Goal: Complete application form: Complete application form

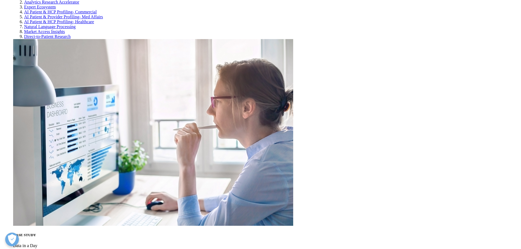
scroll to position [1797, 0]
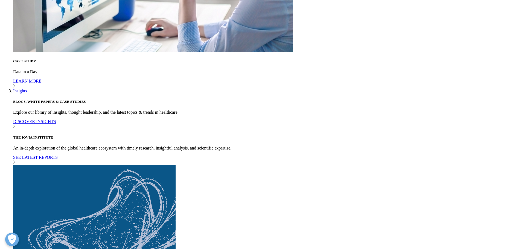
scroll to position [1943, 0]
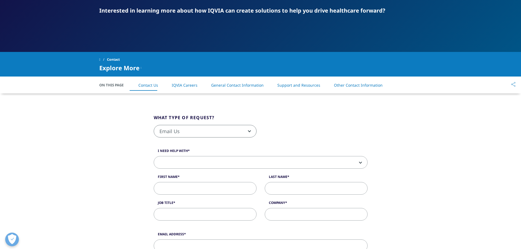
scroll to position [91, 0]
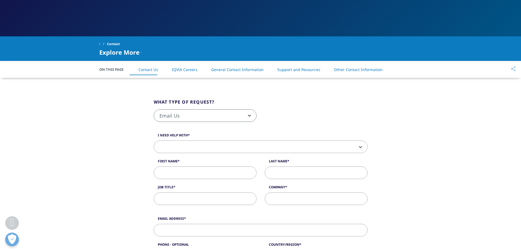
click at [359, 147] on b at bounding box center [359, 147] width 0 height 0
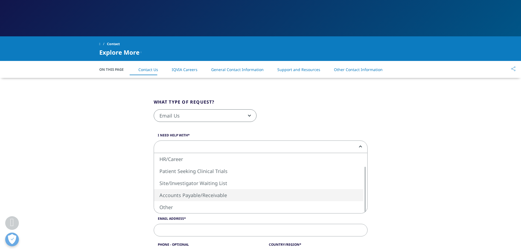
select select "Accounts Payable/Receivable"
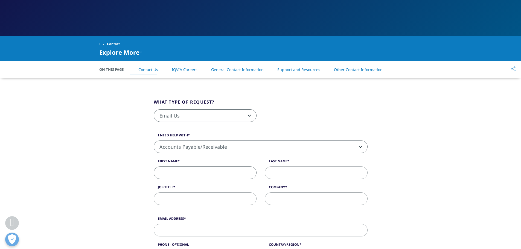
click at [167, 171] on input "First Name" at bounding box center [205, 172] width 103 height 13
type input "[PERSON_NAME]"
click at [277, 173] on input "Last Name" at bounding box center [316, 172] width 103 height 13
type input "[PERSON_NAME]"
click at [176, 172] on input "[PERSON_NAME]" at bounding box center [205, 172] width 103 height 13
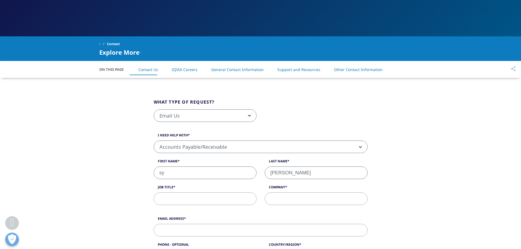
type input "s"
type input "[PERSON_NAME]"
click at [181, 200] on input "Job Title" at bounding box center [205, 198] width 103 height 13
type input "Financial Reporting Analyst"
click at [283, 199] on input "Company" at bounding box center [316, 198] width 103 height 13
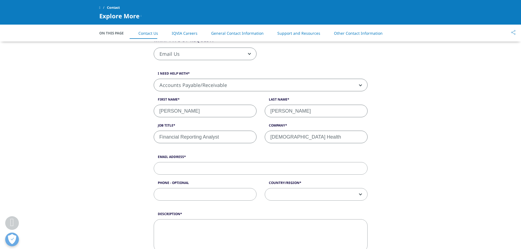
scroll to position [146, 0]
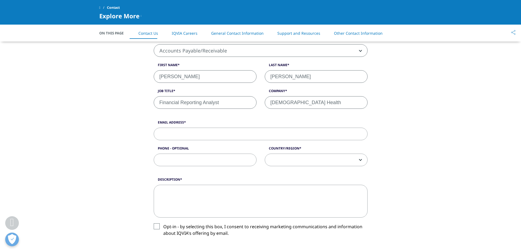
type input "[DEMOGRAPHIC_DATA] Health"
click at [168, 135] on input "Email Address" at bounding box center [261, 134] width 214 height 13
type input "[PERSON_NAME][EMAIL_ADDRESS][PERSON_NAME][DOMAIN_NAME]"
click at [190, 160] on input "Phone - Optional" at bounding box center [205, 160] width 103 height 13
click at [168, 159] on input "Phone - Optional" at bounding box center [205, 160] width 103 height 13
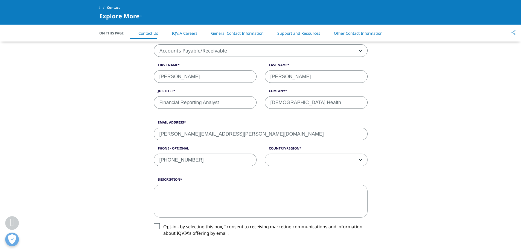
type input "[PHONE_NUMBER]"
click at [362, 159] on span at bounding box center [316, 160] width 102 height 13
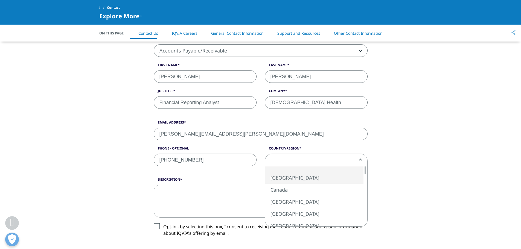
select select "[GEOGRAPHIC_DATA]"
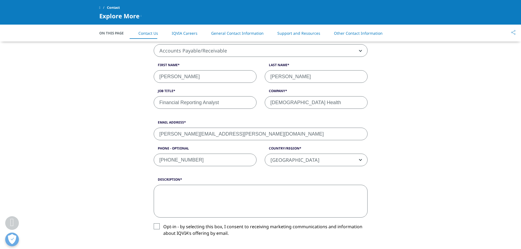
click at [162, 191] on textarea "Description" at bounding box center [261, 201] width 214 height 33
click at [160, 190] on textarea "Description" at bounding box center [261, 201] width 214 height 33
click at [201, 191] on textarea "Seeking access for IQVIA Payment Portal for payment details" at bounding box center [261, 201] width 214 height 33
click at [209, 191] on textarea "Seeking access for our IQVIA Payment Portal for payment details" at bounding box center [261, 201] width 214 height 33
click at [258, 191] on textarea "Seeking access for IQVIA Payment Portal for payment details" at bounding box center [261, 201] width 214 height 33
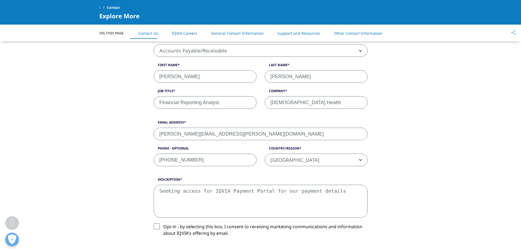
click at [310, 193] on textarea "Seeking access for IQVIA Payment Portal for our payment details" at bounding box center [261, 201] width 214 height 33
click at [183, 198] on textarea "Seeking access for IQVIA Payment Portal for our payment details which currently…" at bounding box center [261, 201] width 214 height 33
click at [180, 200] on textarea "Seeking access for IQVIA Payment Portal for our payment details which currently…" at bounding box center [261, 201] width 214 height 33
click at [188, 200] on textarea "Seeking access for IQVIA Payment Portal for our payment details which currently…" at bounding box center [261, 201] width 214 height 33
click at [195, 196] on textarea "Seeking access for IQVIA Payment Portal for our payment details which currently…" at bounding box center [261, 201] width 214 height 33
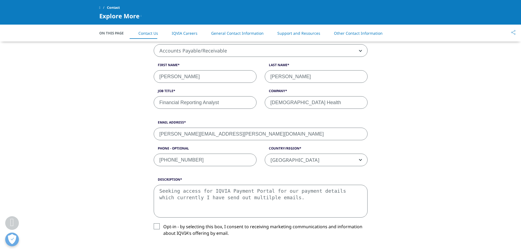
click at [182, 198] on textarea "Seeking access for IQVIA Payment Portal for our payment details which currently…" at bounding box center [261, 201] width 214 height 33
click at [187, 197] on textarea "Seeking access for IQVIA Payment Portal for our payment details which currently…" at bounding box center [261, 201] width 214 height 33
click at [214, 200] on textarea "Seeking access for IQVIA Payment Portal for our payment details which currently…" at bounding box center [261, 201] width 214 height 33
type textarea "Seeking access for IQVIA Payment Portal for our payment details which currently…"
click at [156, 226] on label "Opt-in - by selecting this box, I consent to receiving marketing communications…" at bounding box center [261, 231] width 214 height 16
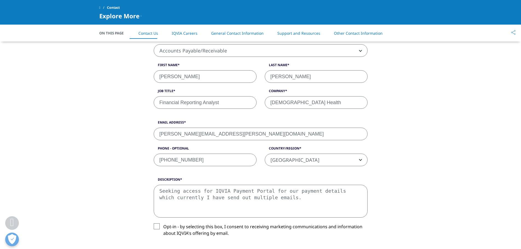
click at [163, 223] on input "Opt-in - by selecting this box, I consent to receiving marketing communications…" at bounding box center [163, 223] width 0 height 0
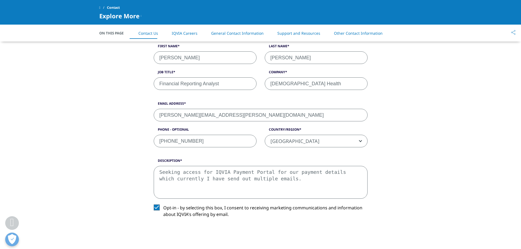
scroll to position [200, 0]
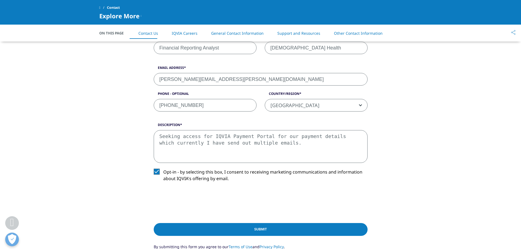
click at [271, 229] on input "Submit" at bounding box center [261, 229] width 214 height 13
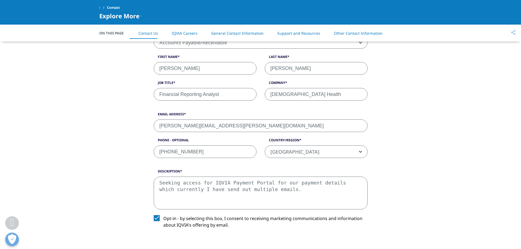
scroll to position [148, 0]
